Goal: Information Seeking & Learning: Learn about a topic

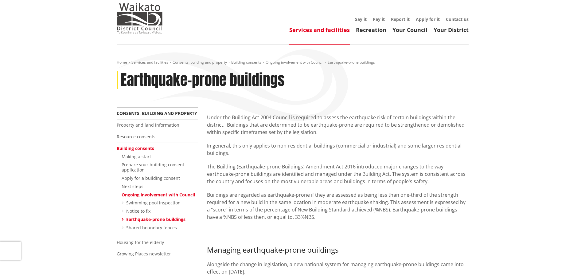
scroll to position [31, 0]
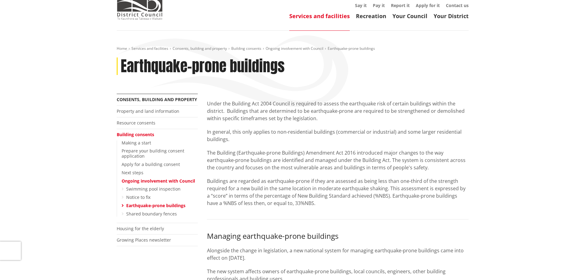
drag, startPoint x: 300, startPoint y: 141, endPoint x: 313, endPoint y: 161, distance: 23.8
click at [313, 161] on div "Under the Building Act 2004 Council is required to assess the earthquake risk o…" at bounding box center [338, 153] width 262 height 107
click at [313, 161] on p "The Building (Earthquake-prone Buildings) Amendment Act 2016 introduced major c…" at bounding box center [338, 160] width 262 height 22
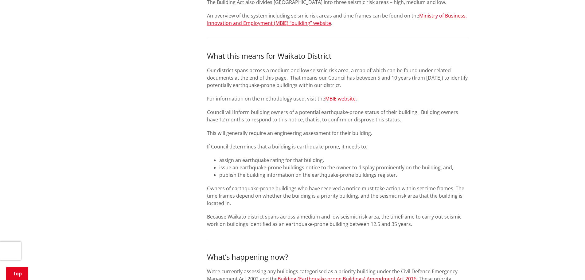
scroll to position [399, 0]
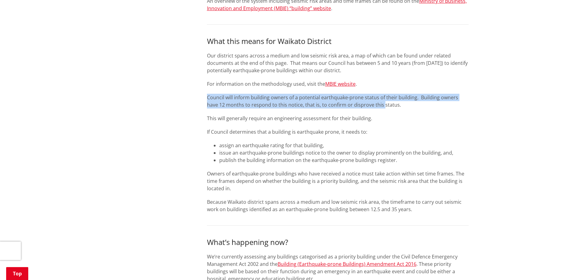
drag, startPoint x: 207, startPoint y: 95, endPoint x: 370, endPoint y: 104, distance: 164.1
click at [370, 104] on p "Council will inform building owners of a potential earthquake-prone status of t…" at bounding box center [338, 101] width 262 height 15
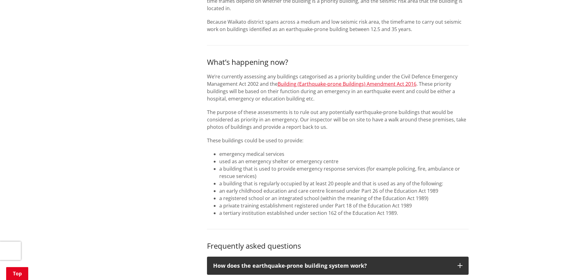
scroll to position [583, 0]
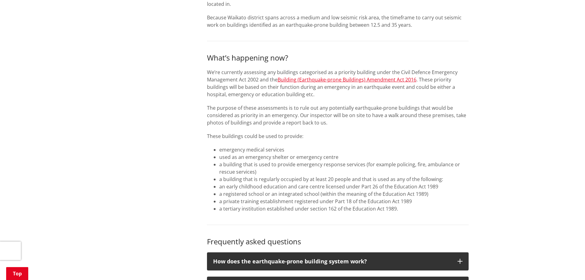
click at [205, 75] on div "Under the Building Act 2004 Council is required to assess the earthquake risk o…" at bounding box center [337, 56] width 271 height 1030
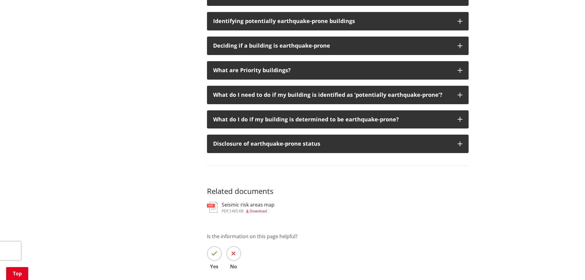
scroll to position [859, 0]
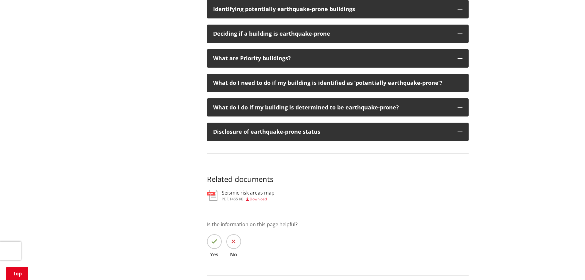
click at [262, 199] on span "Download" at bounding box center [258, 198] width 17 height 5
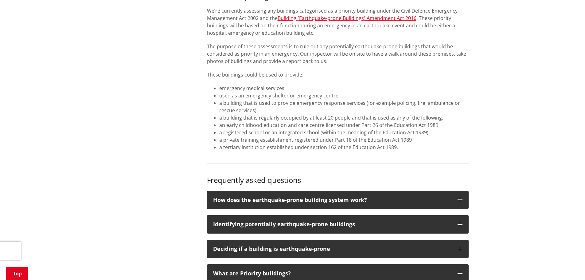
scroll to position [614, 0]
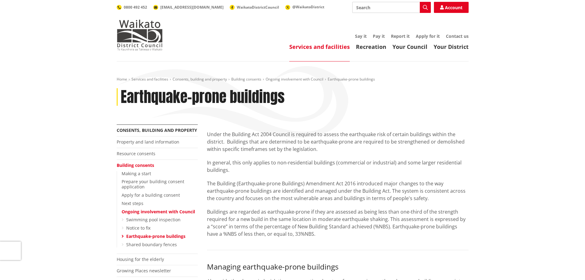
scroll to position [614, 0]
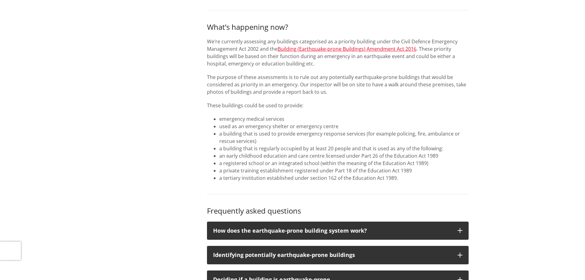
click at [207, 41] on p "We’re currently assessing any buildings categorised as a priority building unde…" at bounding box center [338, 52] width 262 height 29
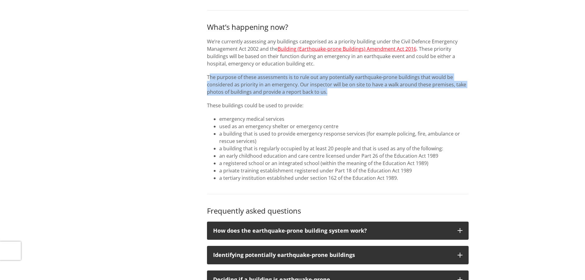
drag, startPoint x: 208, startPoint y: 76, endPoint x: 397, endPoint y: 94, distance: 189.9
click at [397, 94] on p "The purpose of these assessments is to rule out any potentially earthquake-pron…" at bounding box center [338, 84] width 262 height 22
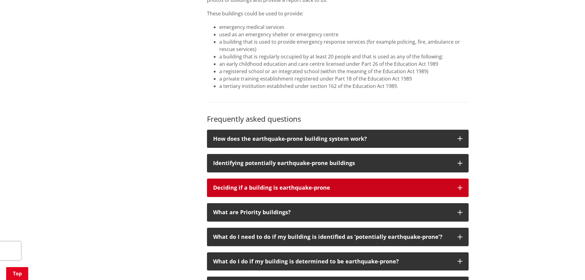
scroll to position [706, 0]
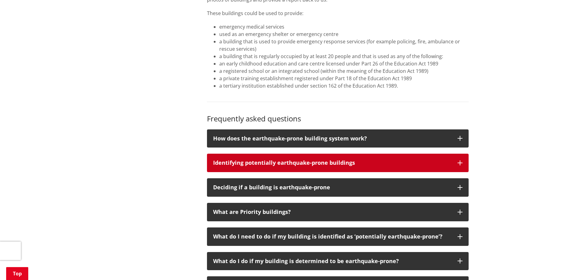
click at [357, 165] on p "Identifying potentially earthquake-prone buildings" at bounding box center [332, 163] width 238 height 6
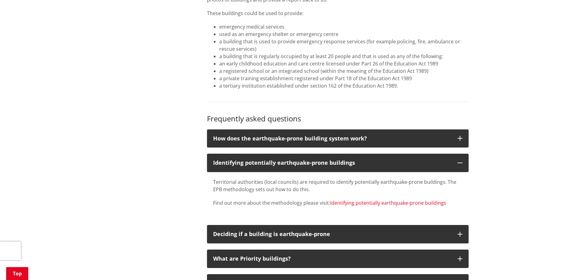
click at [355, 202] on link "Identifying potentially earthquake-prone buildings" at bounding box center [388, 202] width 116 height 7
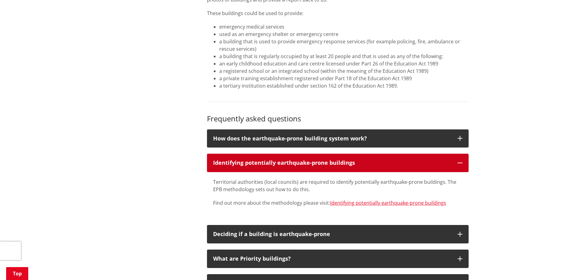
click at [415, 156] on button "Identifying potentially earthquake-prone buildings" at bounding box center [338, 162] width 262 height 18
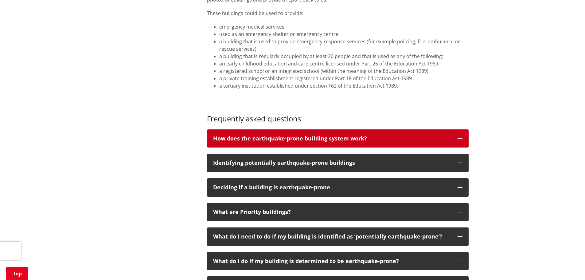
click at [414, 137] on p "How does the earthquake-prone building system work?" at bounding box center [332, 138] width 238 height 6
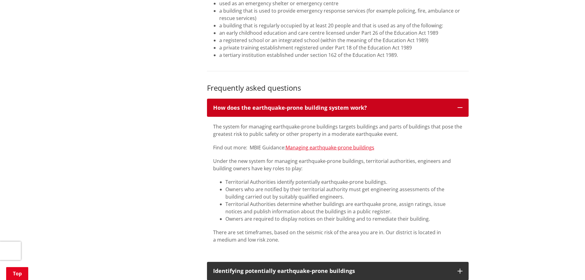
scroll to position [767, 0]
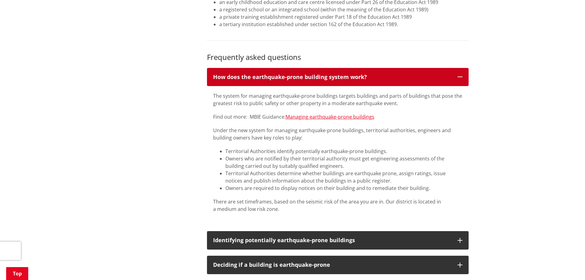
click at [415, 78] on p "How does the earthquake-prone building system work?" at bounding box center [332, 77] width 238 height 6
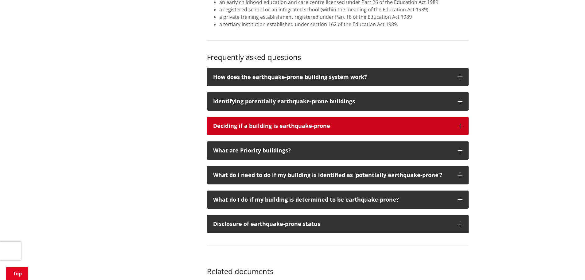
click at [373, 129] on p "Deciding if a building is earthquake-prone" at bounding box center [332, 126] width 238 height 6
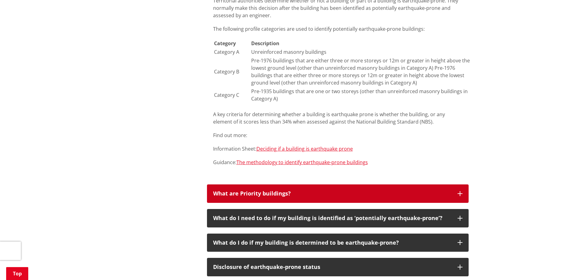
scroll to position [921, 0]
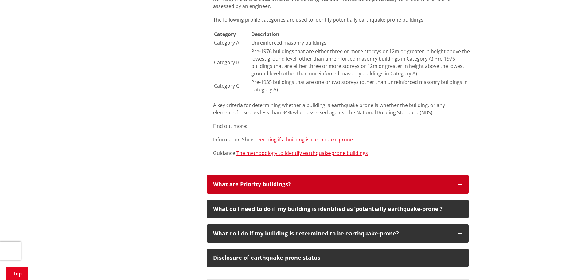
click at [369, 185] on p "What are Priority buildings?" at bounding box center [332, 184] width 238 height 6
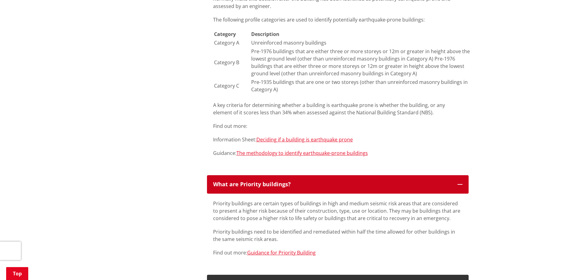
click at [372, 181] on p "What are Priority buildings?" at bounding box center [332, 184] width 238 height 6
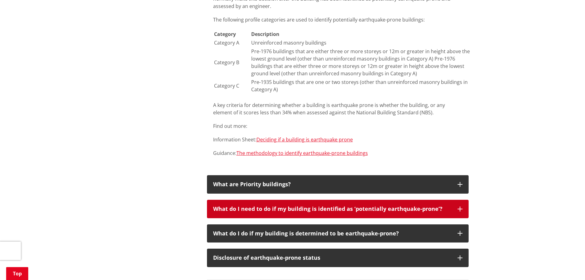
click at [366, 206] on div "What do I need to do if my building is identified as ‘potentially earthquake-pr…" at bounding box center [332, 209] width 238 height 6
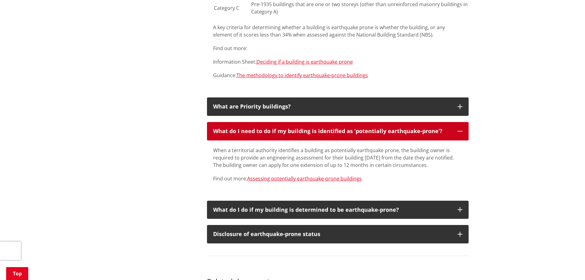
scroll to position [1013, 0]
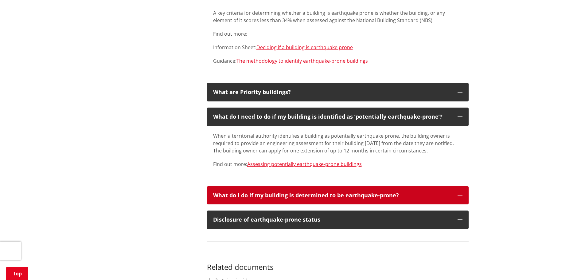
click at [366, 193] on p "What do I do if my building is determined to be earthquake-prone?" at bounding box center [332, 195] width 238 height 6
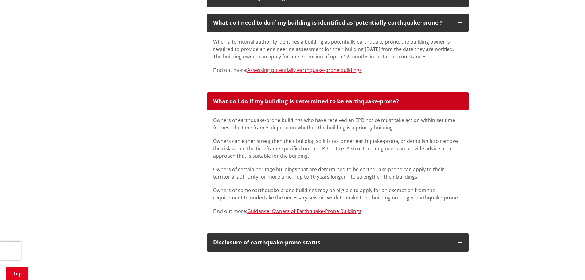
scroll to position [1136, 0]
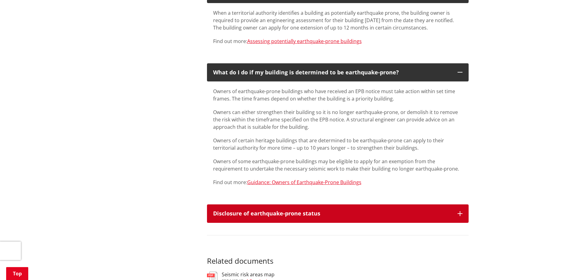
click at [363, 204] on button "Disclosure of earthquake-prone status" at bounding box center [338, 213] width 262 height 18
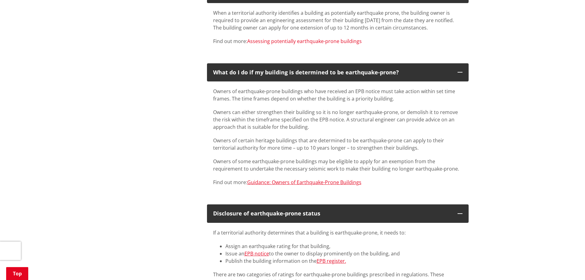
click at [312, 39] on link "Assessing potentially earthquake-prone buildings" at bounding box center [304, 41] width 114 height 7
